Goal: Information Seeking & Learning: Learn about a topic

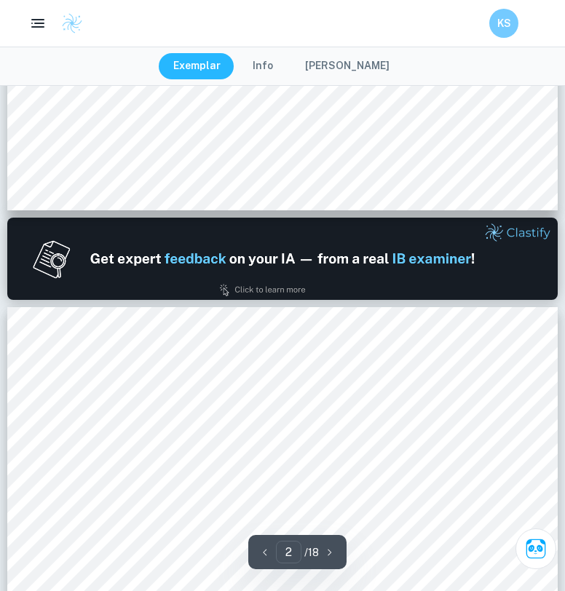
type input "1"
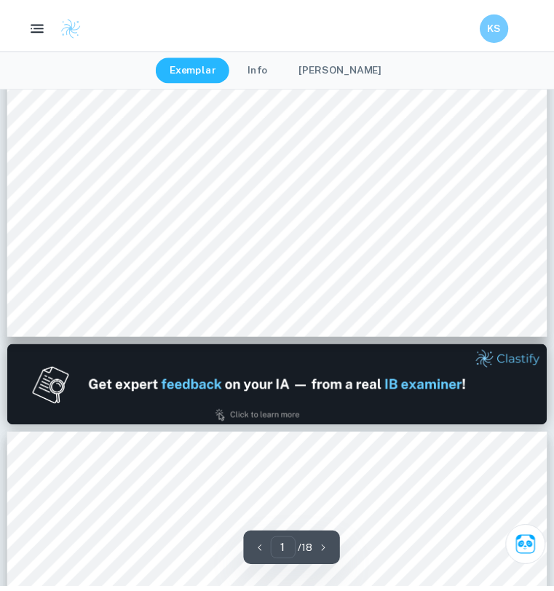
scroll to position [257, 0]
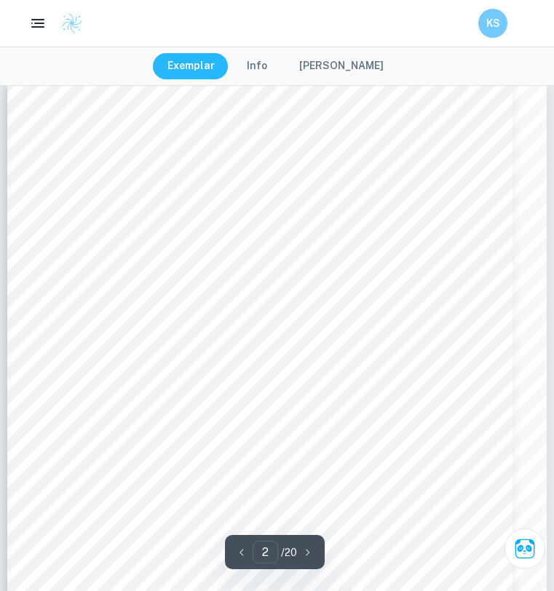
scroll to position [752, 0]
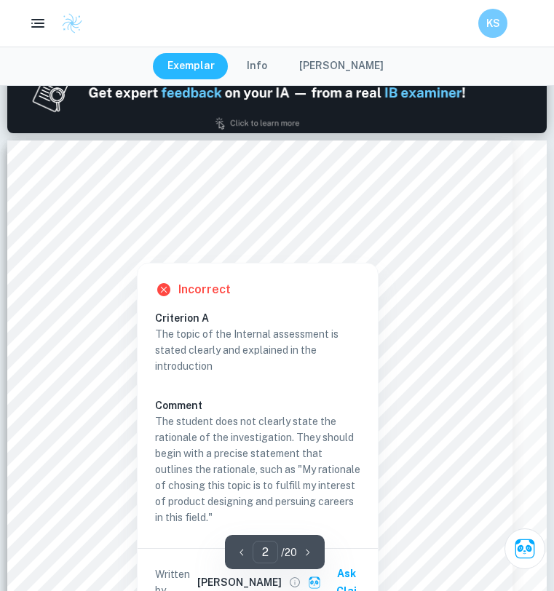
click at [87, 252] on div at bounding box center [137, 251] width 140 height 15
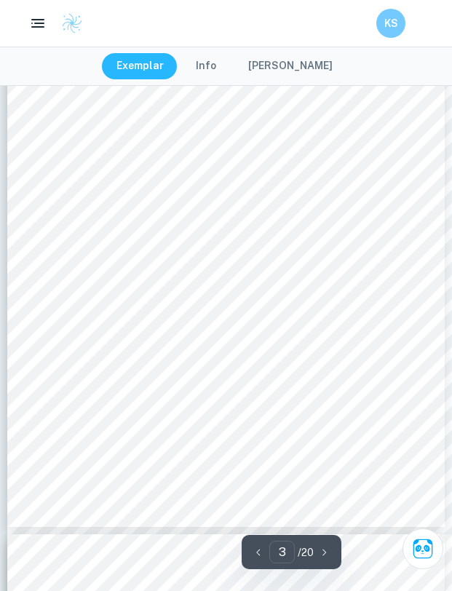
scroll to position [1442, 0]
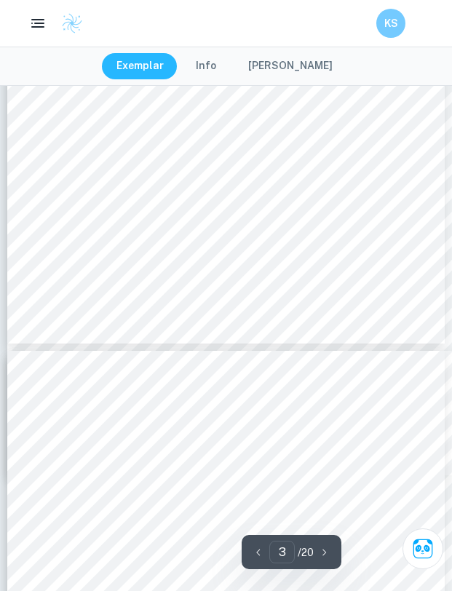
type input "4"
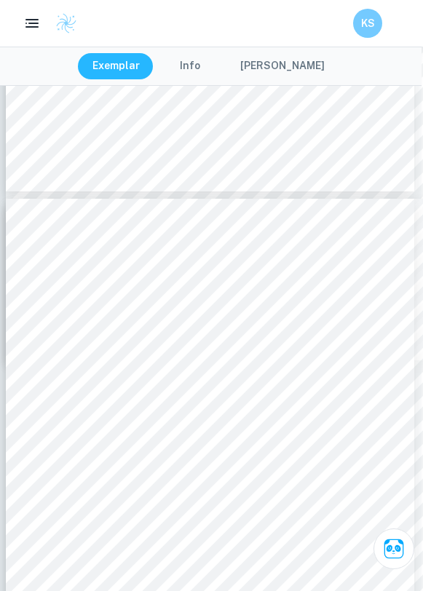
scroll to position [2209, 1]
